Goal: Transaction & Acquisition: Purchase product/service

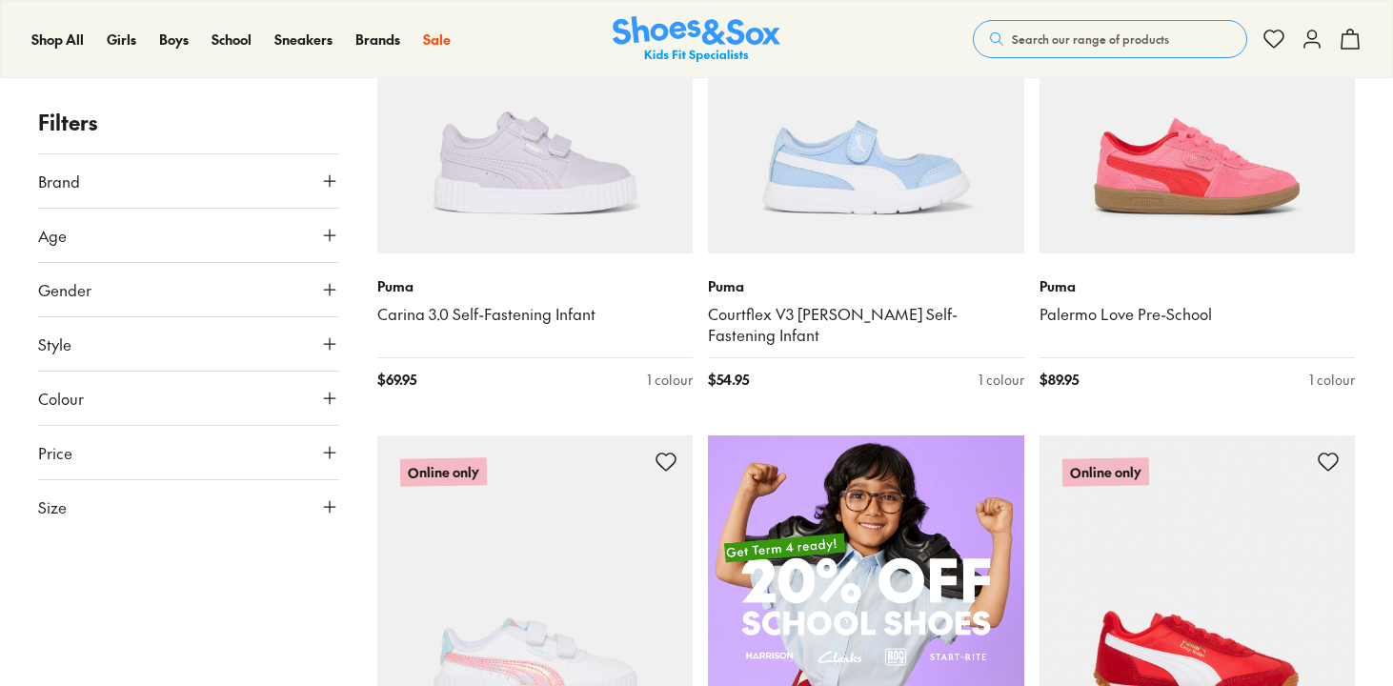
scroll to position [923, 0]
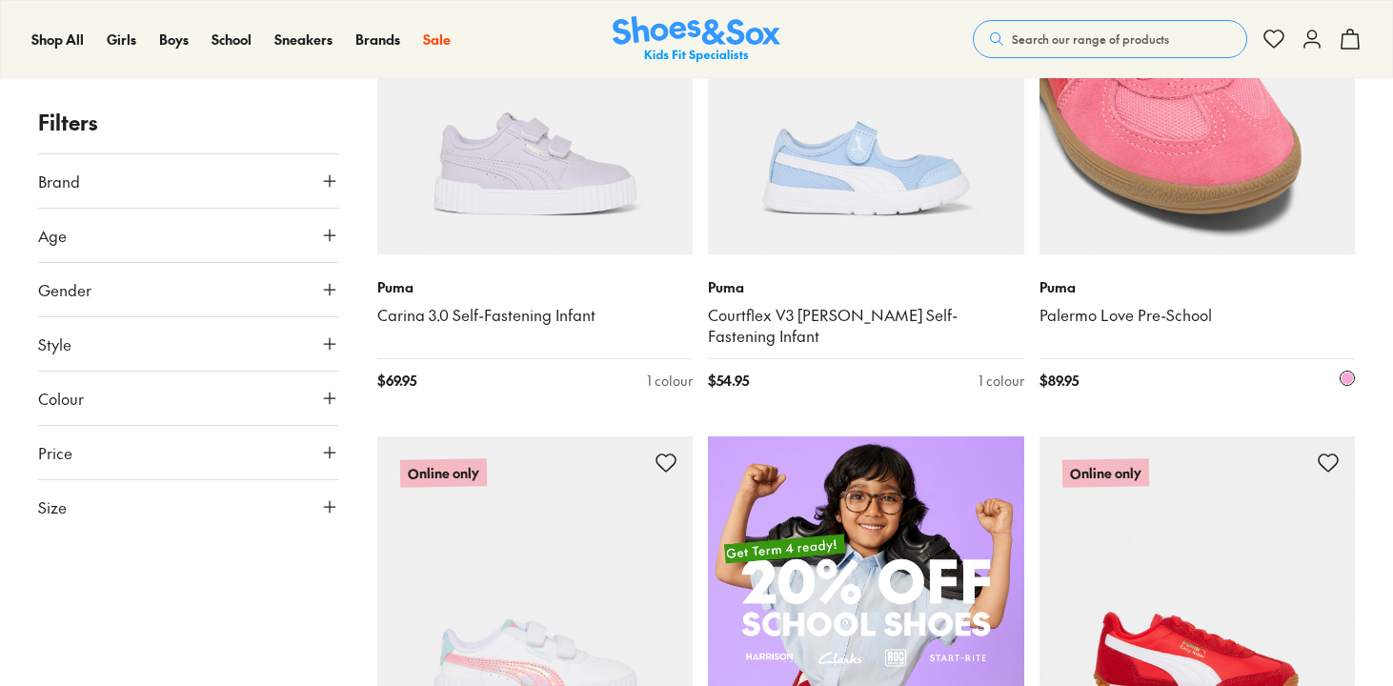
click at [1205, 230] on img at bounding box center [1197, 96] width 316 height 316
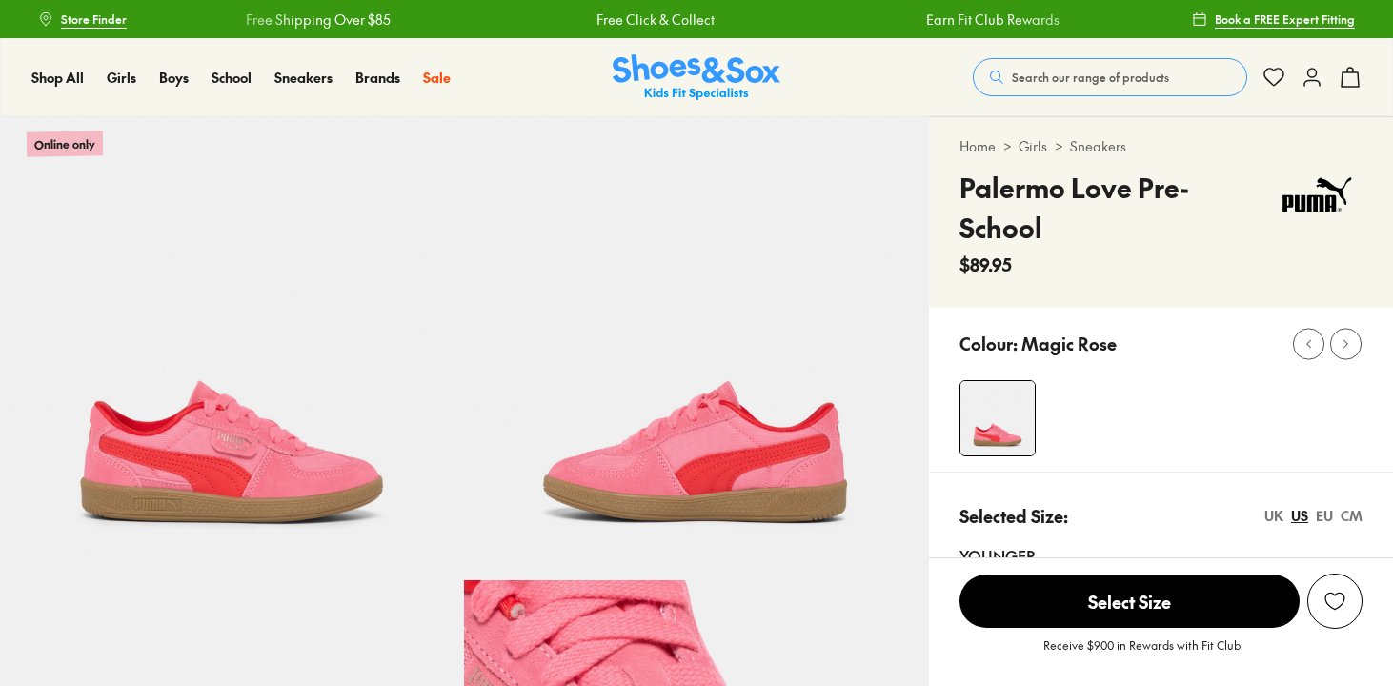
select select "*"
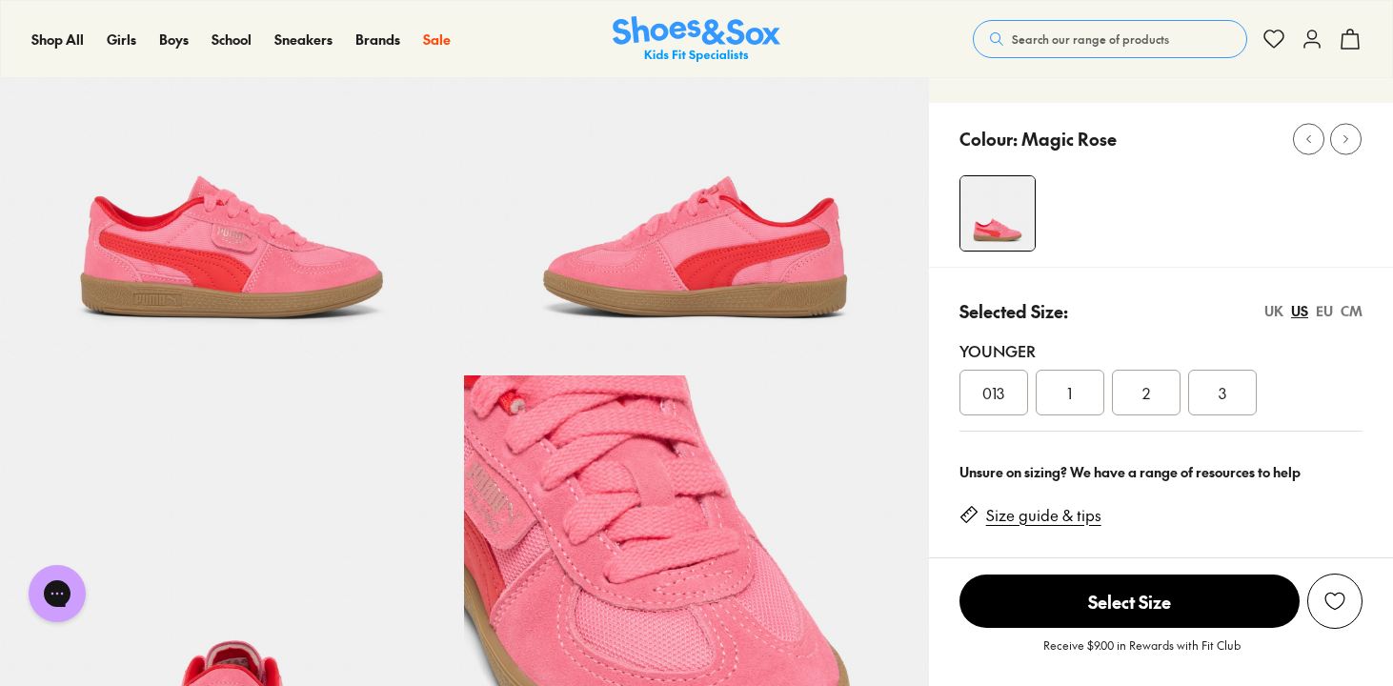
scroll to position [209, 0]
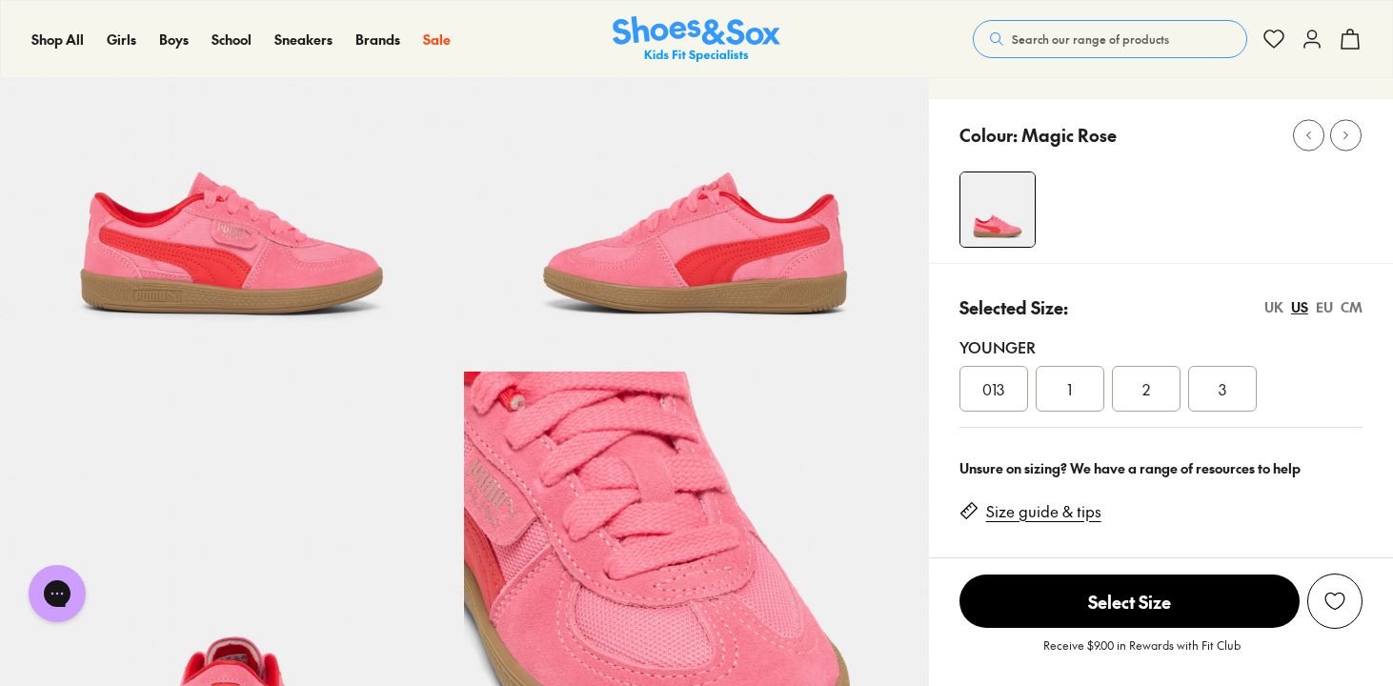
click at [1085, 501] on link "Size guide & tips" at bounding box center [1043, 511] width 115 height 21
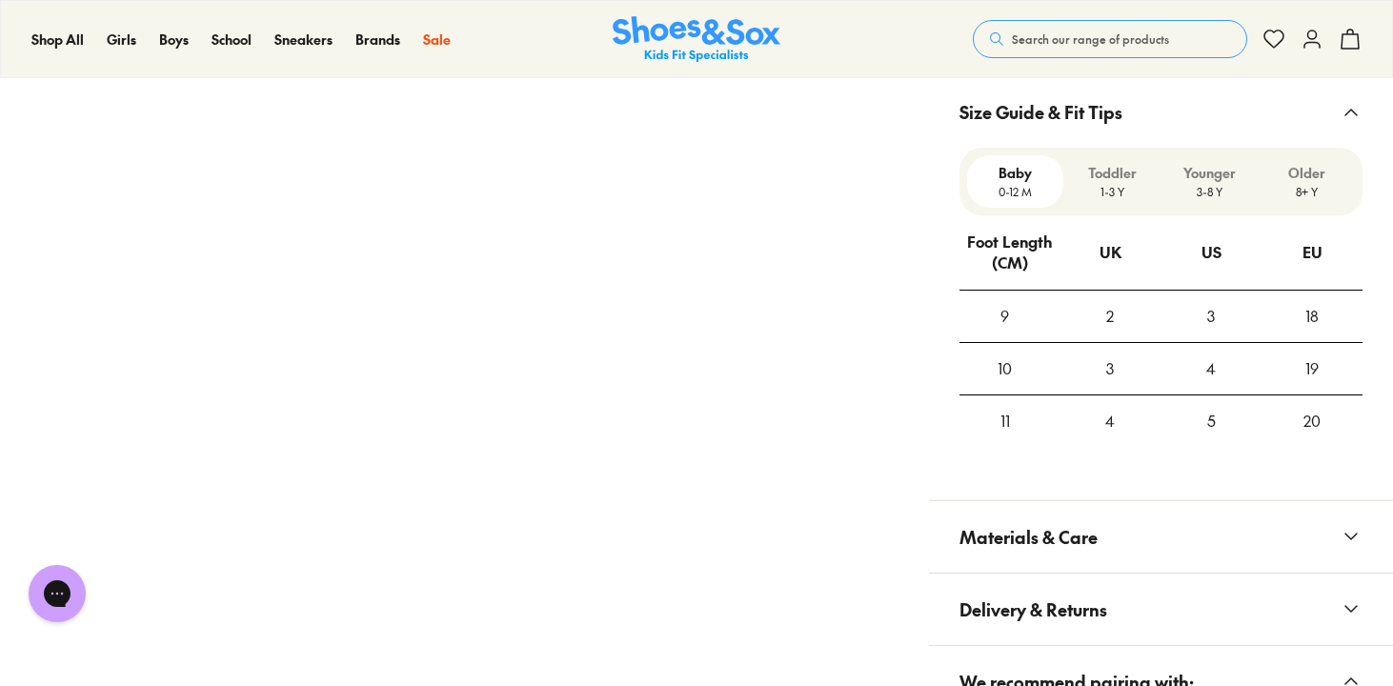
scroll to position [1199, 0]
click at [1115, 163] on div "Toddler 1-3 Y" at bounding box center [1111, 179] width 97 height 52
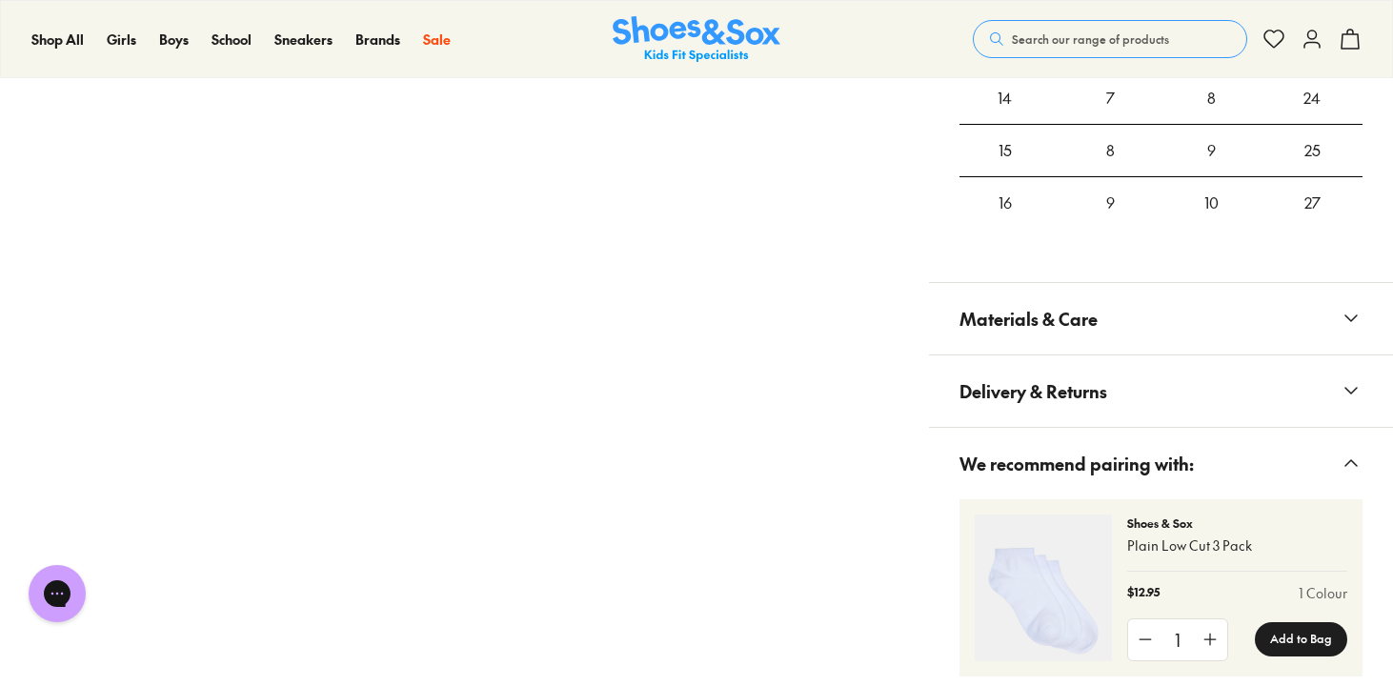
scroll to position [1575, 0]
